Goal: Transaction & Acquisition: Purchase product/service

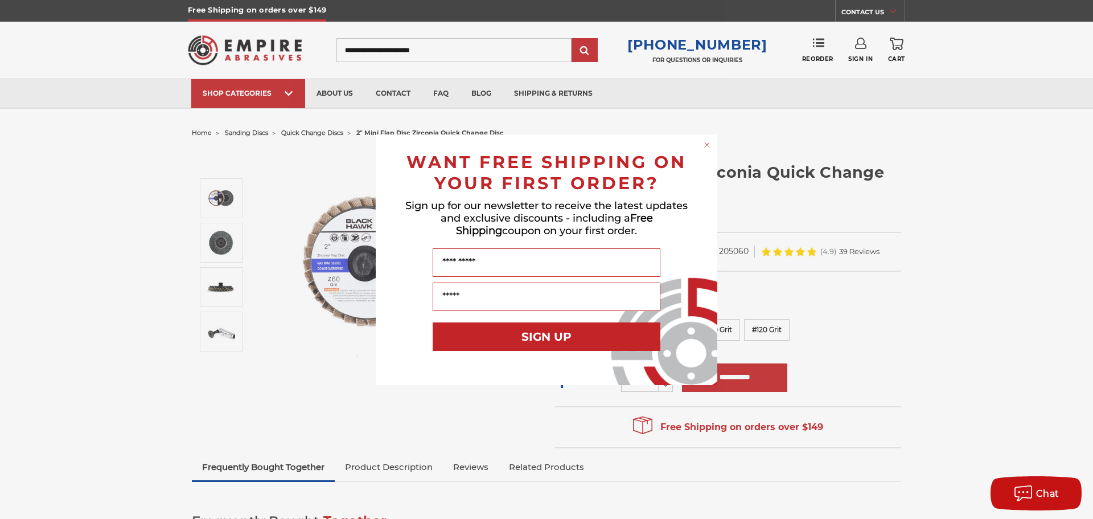
click at [217, 292] on div "Close dialog WANT FREE SHIPPING ON YOUR FIRST ORDER? Sign up for our newsletter…" at bounding box center [546, 259] width 1093 height 519
click at [709, 143] on circle "Close dialog" at bounding box center [707, 144] width 11 height 11
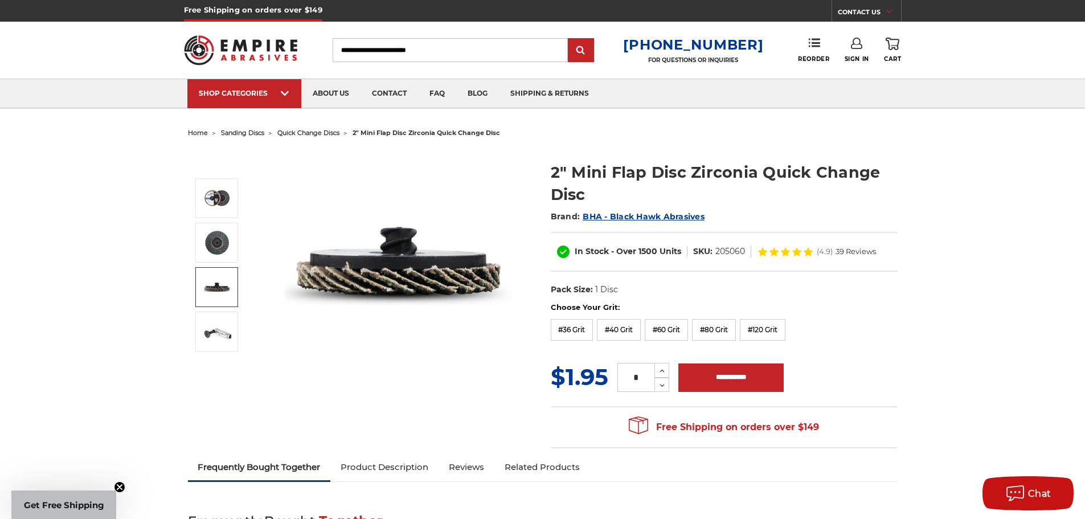
click at [219, 288] on img at bounding box center [217, 287] width 28 height 28
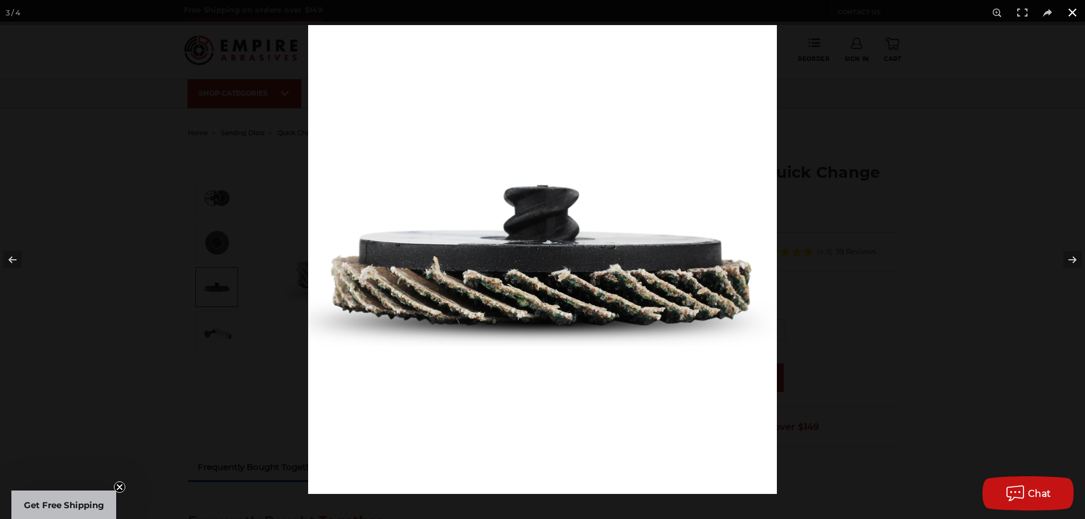
click at [996, 216] on div at bounding box center [850, 284] width 1085 height 519
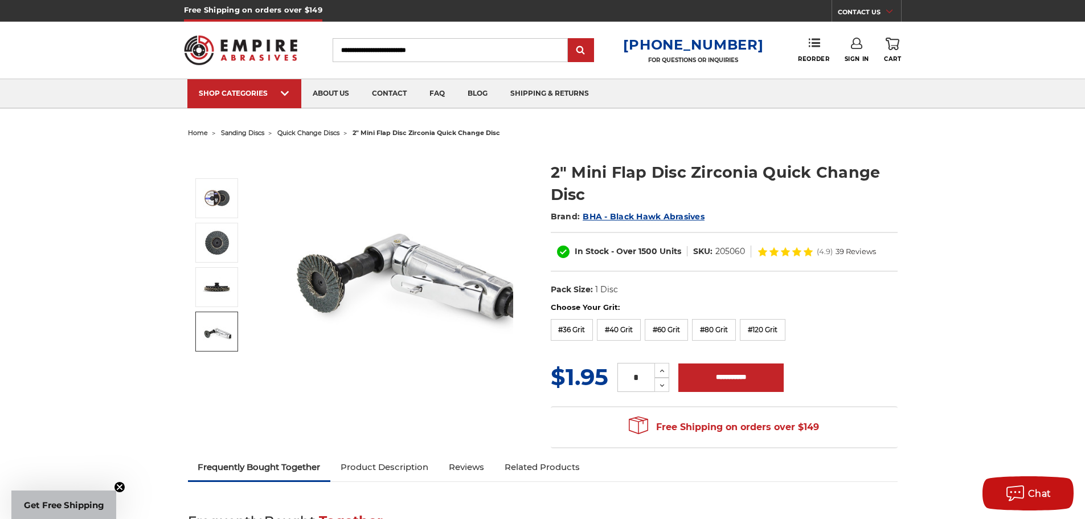
click at [216, 331] on img at bounding box center [217, 331] width 28 height 28
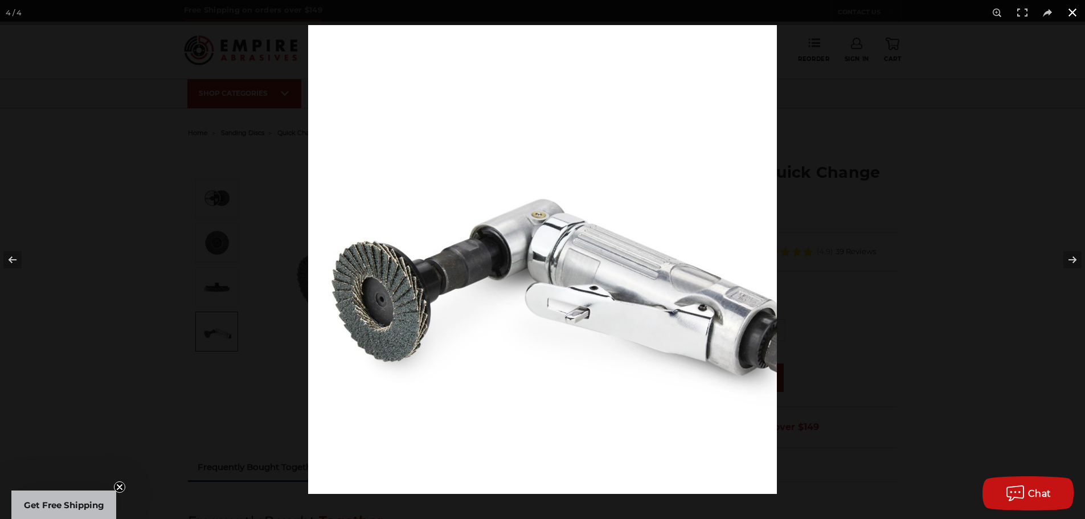
click at [983, 331] on div at bounding box center [850, 284] width 1085 height 519
